Goal: Task Accomplishment & Management: Use online tool/utility

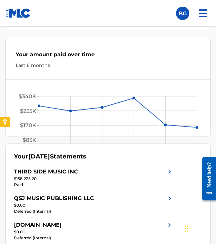
scroll to position [229, 0]
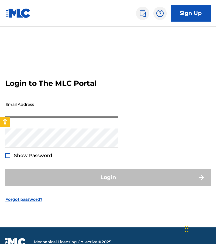
click at [30, 107] on input "Email Address" at bounding box center [61, 108] width 113 height 19
type input "[EMAIL_ADDRESS][DOMAIN_NAME]"
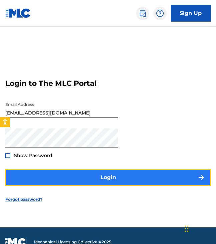
click at [45, 182] on button "Login" at bounding box center [107, 177] width 205 height 17
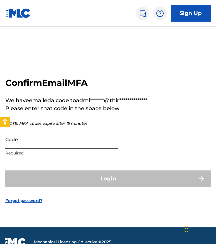
click at [43, 142] on input "Code" at bounding box center [61, 139] width 113 height 19
paste input "153183"
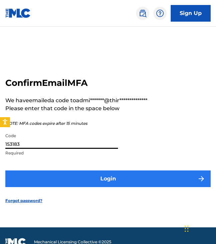
type input "153183"
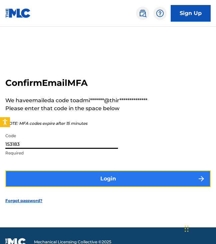
click at [43, 172] on button "Login" at bounding box center [107, 179] width 205 height 17
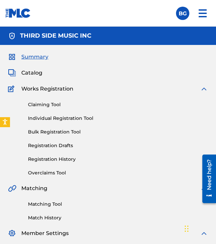
click at [35, 58] on span "Summary" at bounding box center [34, 57] width 27 height 8
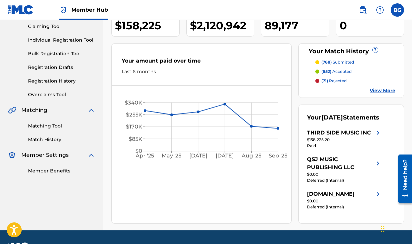
scroll to position [71, 0]
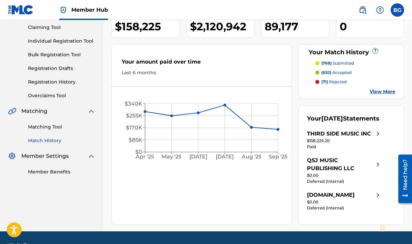
click at [50, 142] on link "Match History" at bounding box center [61, 140] width 67 height 7
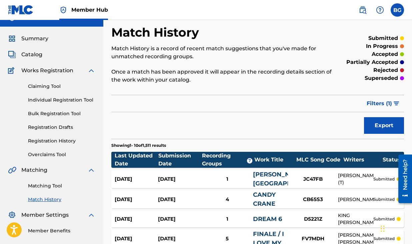
scroll to position [11, 0]
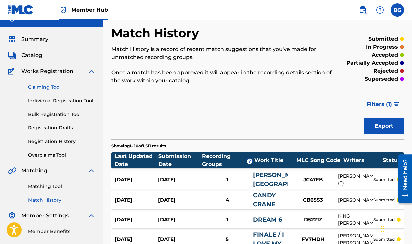
click at [51, 88] on link "Claiming Tool" at bounding box center [61, 87] width 67 height 7
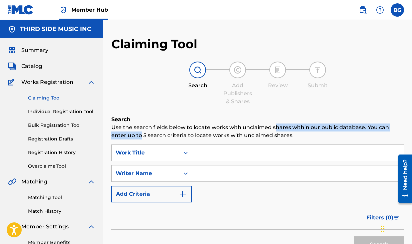
drag, startPoint x: 142, startPoint y: 136, endPoint x: 288, endPoint y: 131, distance: 146.8
click at [216, 131] on p "Use the search fields below to locate works with unclaimed shares within our pu…" at bounding box center [257, 132] width 293 height 16
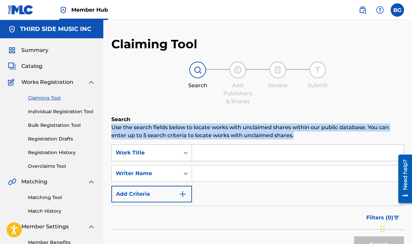
drag, startPoint x: 294, startPoint y: 135, endPoint x: 112, endPoint y: 130, distance: 181.9
click at [112, 130] on p "Use the search fields below to locate works with unclaimed shares within our pu…" at bounding box center [257, 132] width 293 height 16
drag, startPoint x: 112, startPoint y: 129, endPoint x: 296, endPoint y: 133, distance: 184.1
click at [216, 133] on p "Use the search fields below to locate works with unclaimed shares within our pu…" at bounding box center [257, 132] width 293 height 16
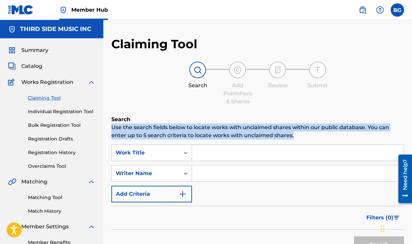
click at [216, 133] on p "Use the search fields below to locate works with unclaimed shares within our pu…" at bounding box center [257, 132] width 293 height 16
drag, startPoint x: 294, startPoint y: 133, endPoint x: 112, endPoint y: 127, distance: 181.9
click at [112, 127] on p "Use the search fields below to locate works with unclaimed shares within our pu…" at bounding box center [257, 132] width 293 height 16
drag, startPoint x: 112, startPoint y: 127, endPoint x: 308, endPoint y: 138, distance: 196.1
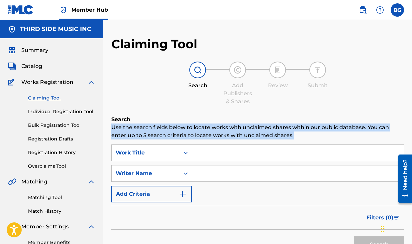
click at [216, 138] on p "Use the search fields below to locate works with unclaimed shares within our pu…" at bounding box center [257, 132] width 293 height 16
